Goal: Task Accomplishment & Management: Manage account settings

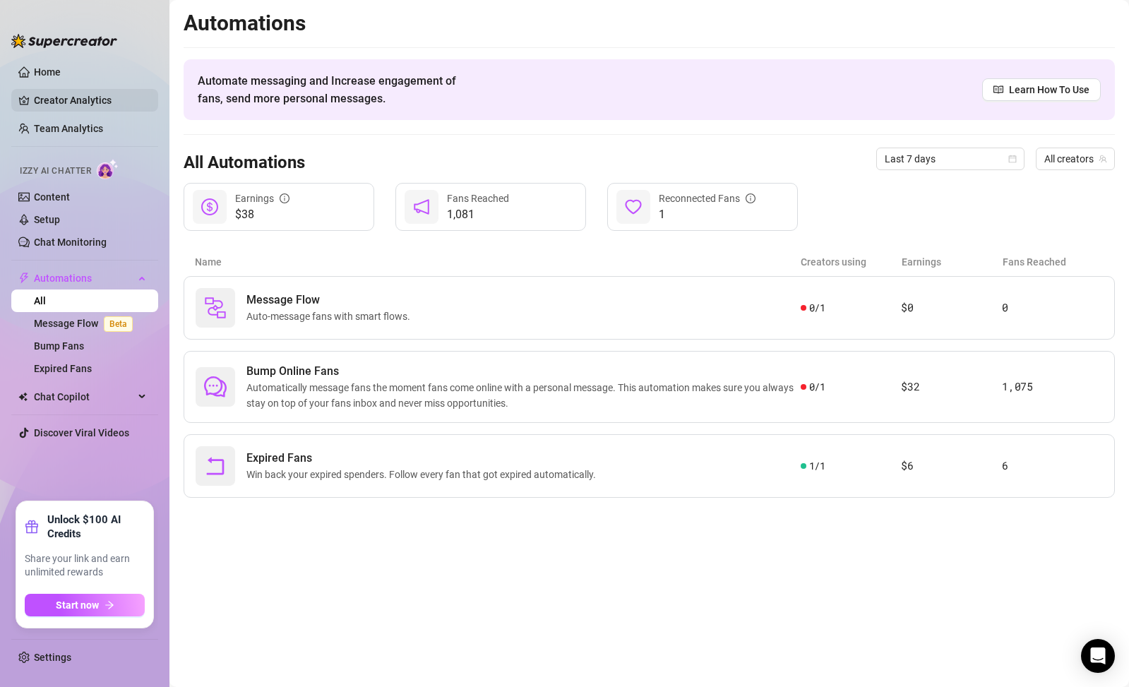
click at [70, 96] on link "Creator Analytics" at bounding box center [90, 100] width 113 height 23
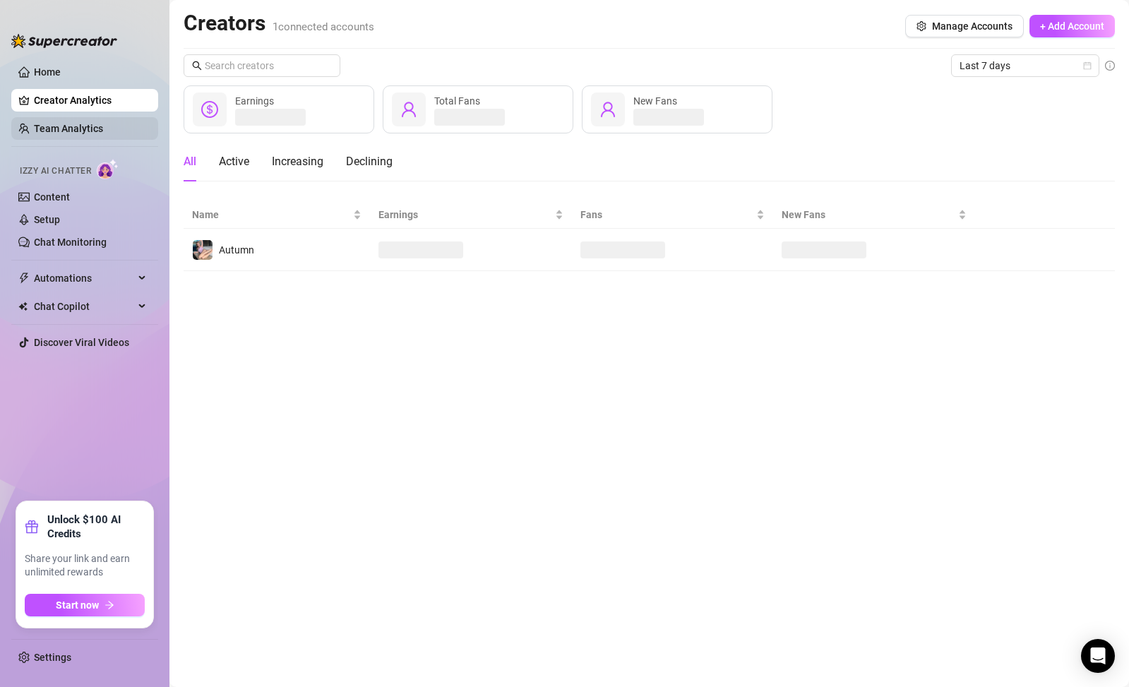
click at [79, 128] on link "Team Analytics" at bounding box center [68, 128] width 69 height 11
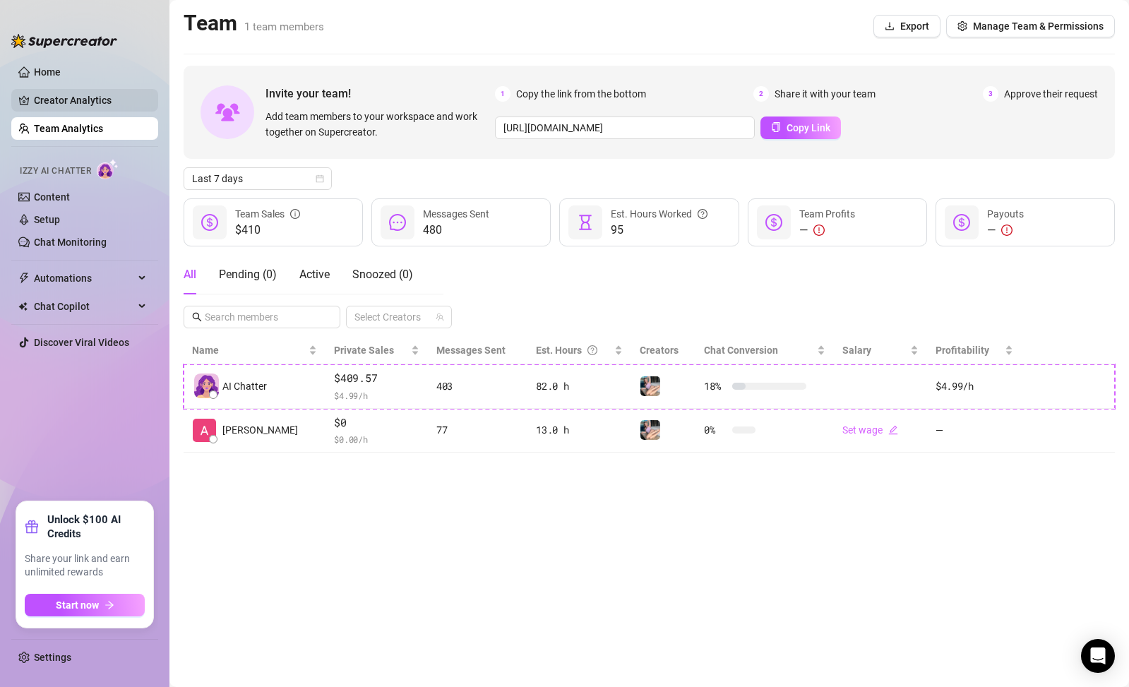
click at [49, 96] on link "Creator Analytics" at bounding box center [90, 100] width 113 height 23
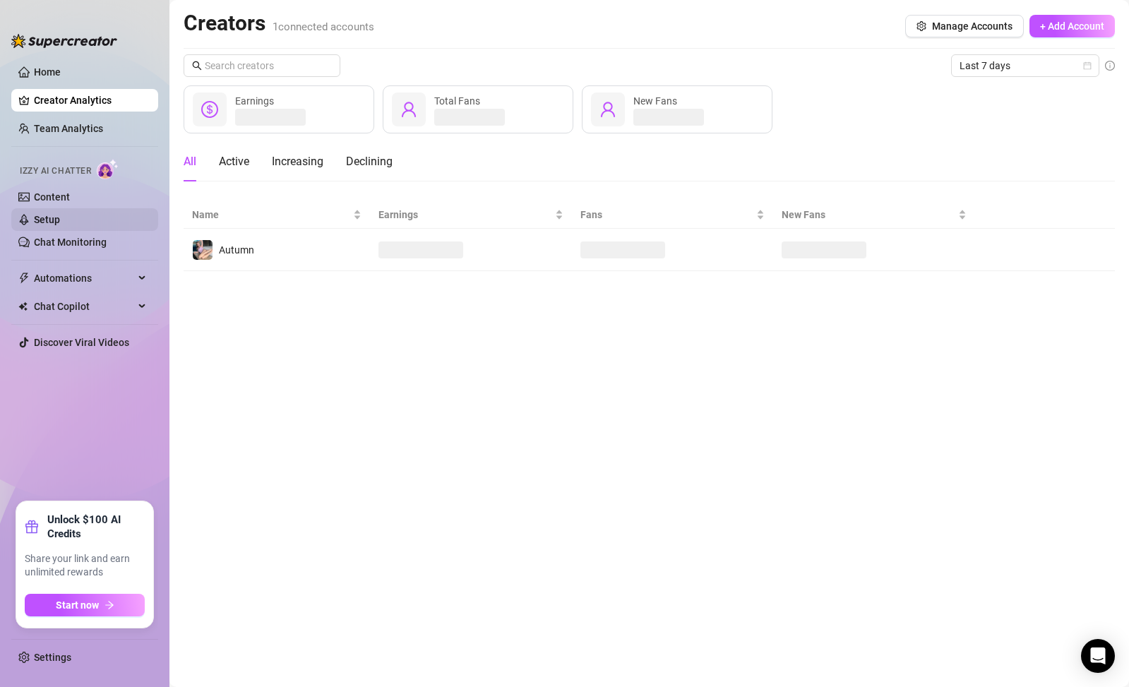
click at [60, 218] on link "Setup" at bounding box center [47, 219] width 26 height 11
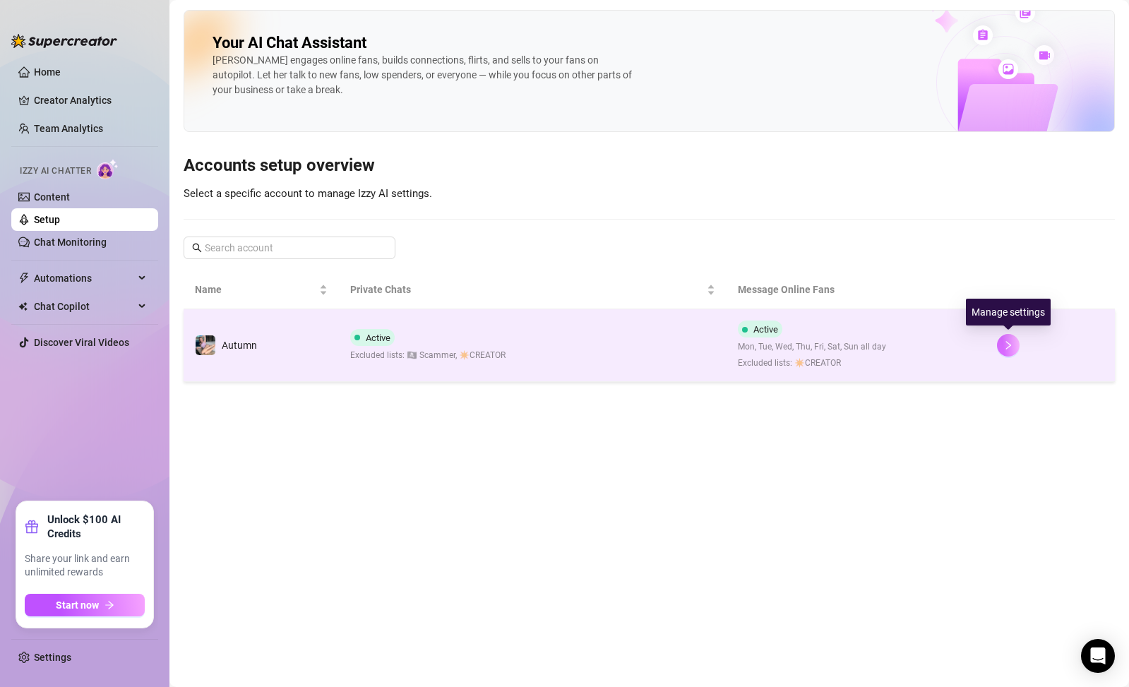
click at [1004, 345] on icon "right" at bounding box center [1009, 345] width 10 height 10
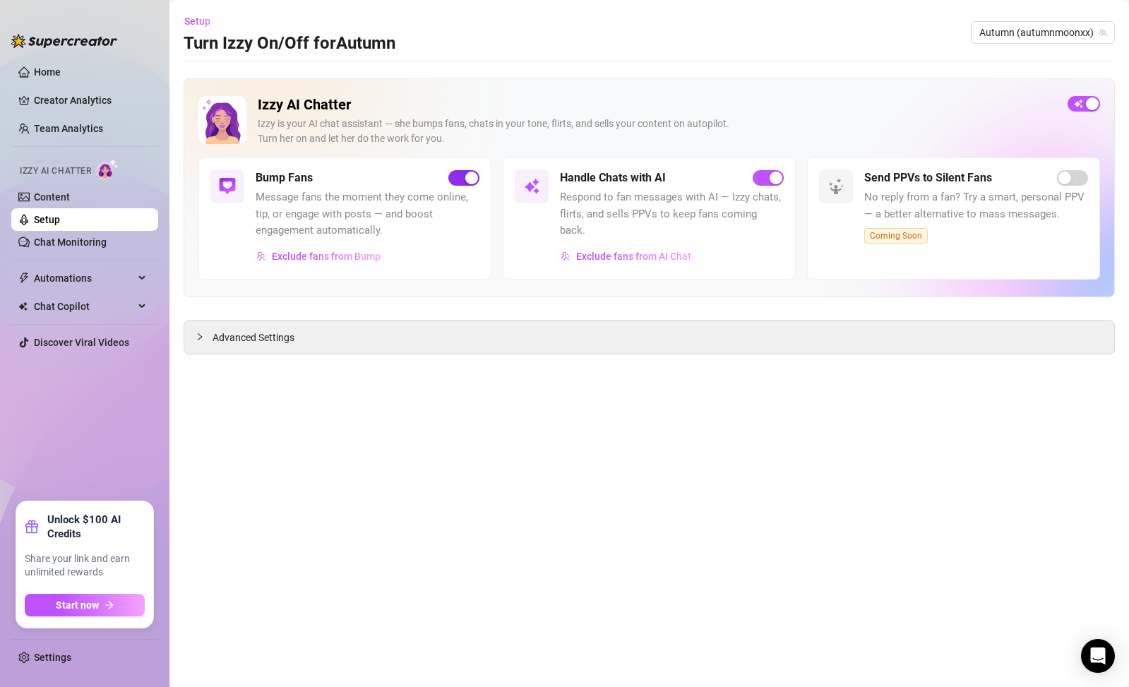
click at [470, 177] on div "button" at bounding box center [471, 178] width 13 height 13
